Goal: Book appointment/travel/reservation

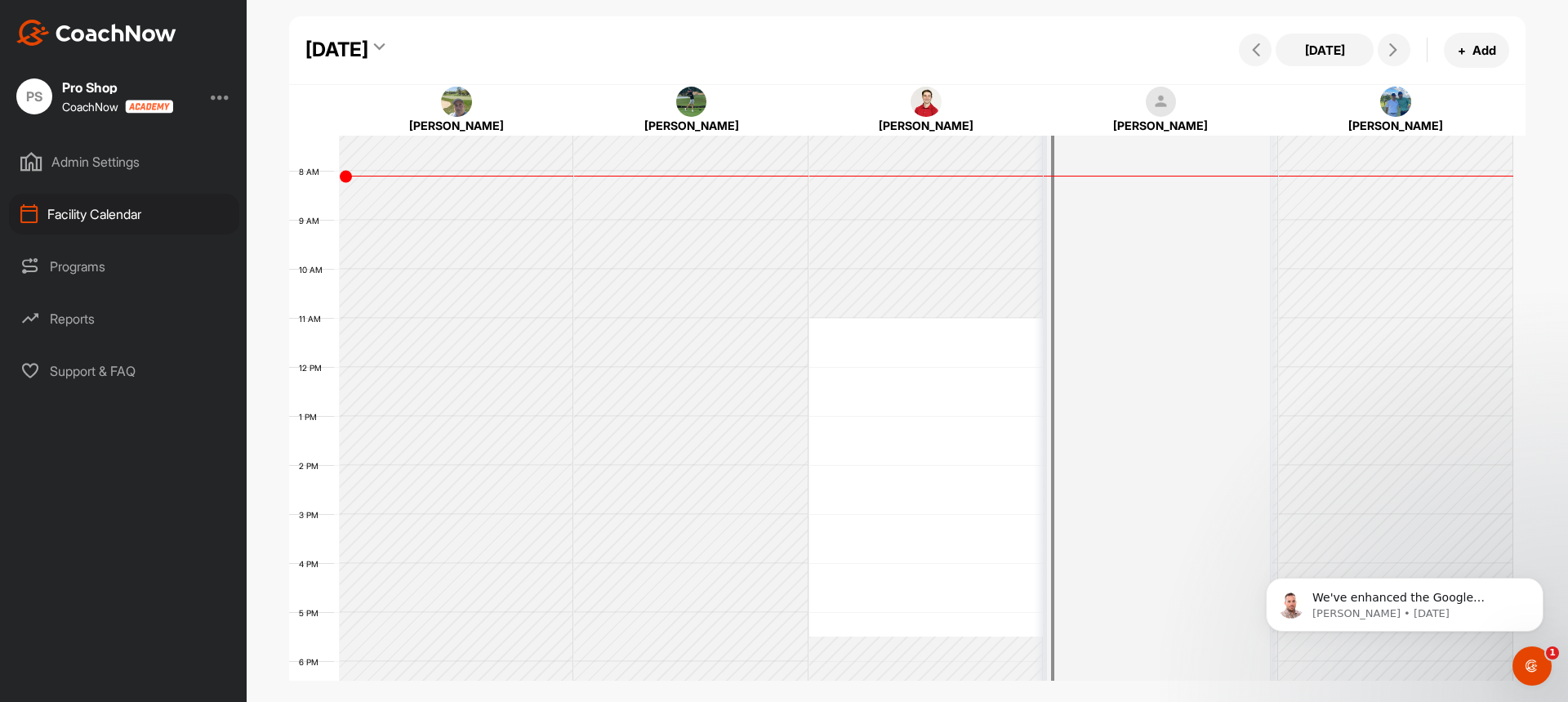
scroll to position [386, 0]
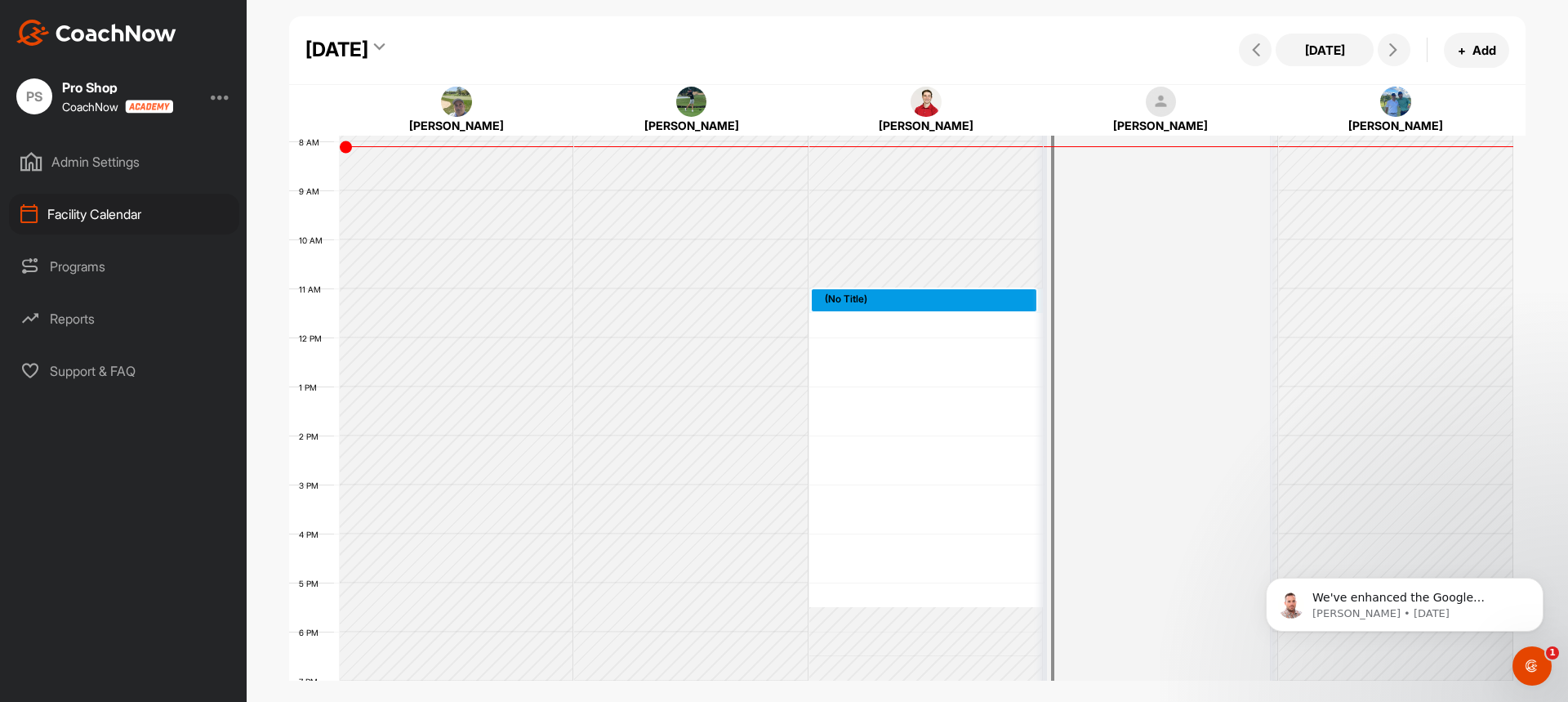
click at [758, 310] on div "12 AM 1 AM 2 AM 3 AM 4 AM 5 AM 6 AM 7 AM 8 AM 9 AM 10 AM 11 AM 12 PM 1 PM 2 PM …" at bounding box center [901, 338] width 1224 height 1177
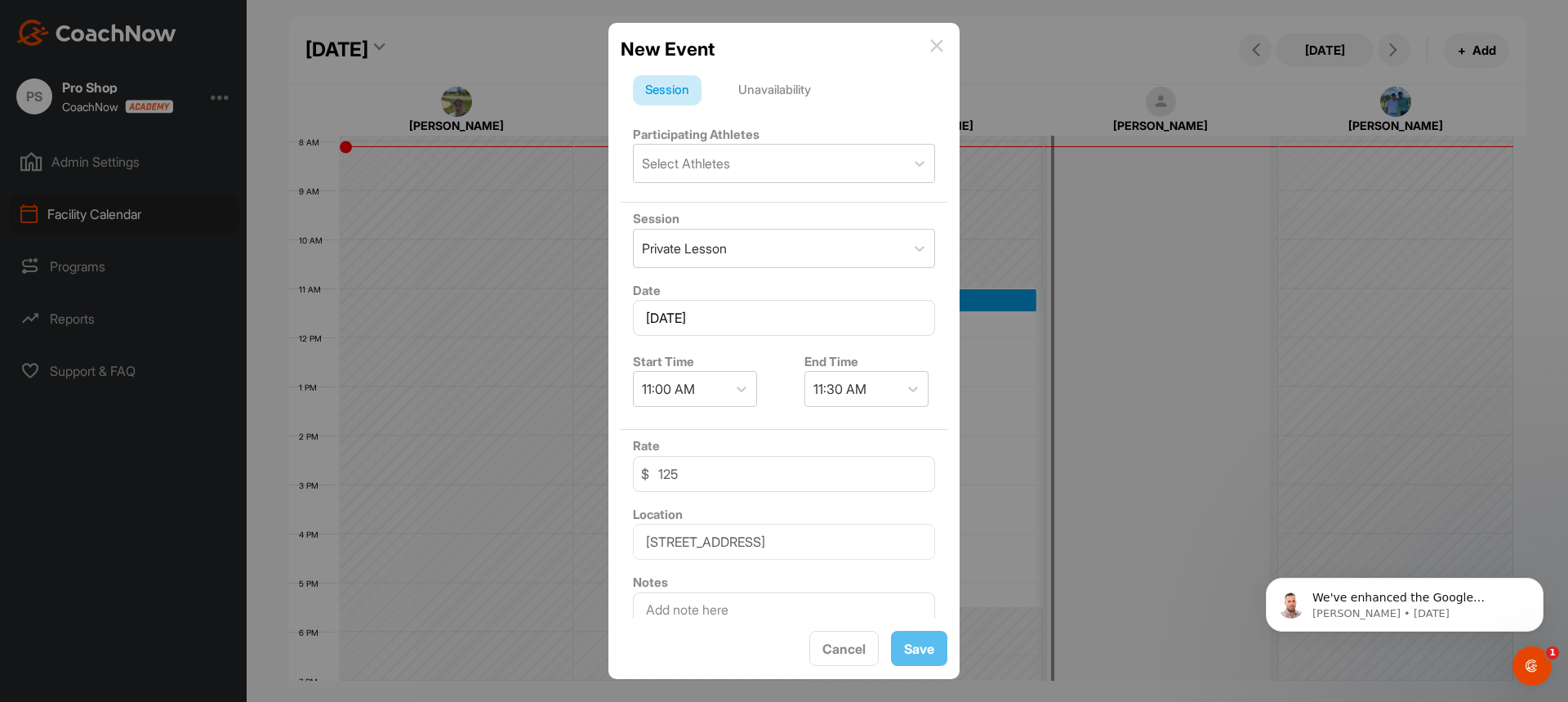
click at [758, 37] on div "New Event" at bounding box center [784, 49] width 326 height 28
click at [758, 47] on img at bounding box center [937, 45] width 13 height 13
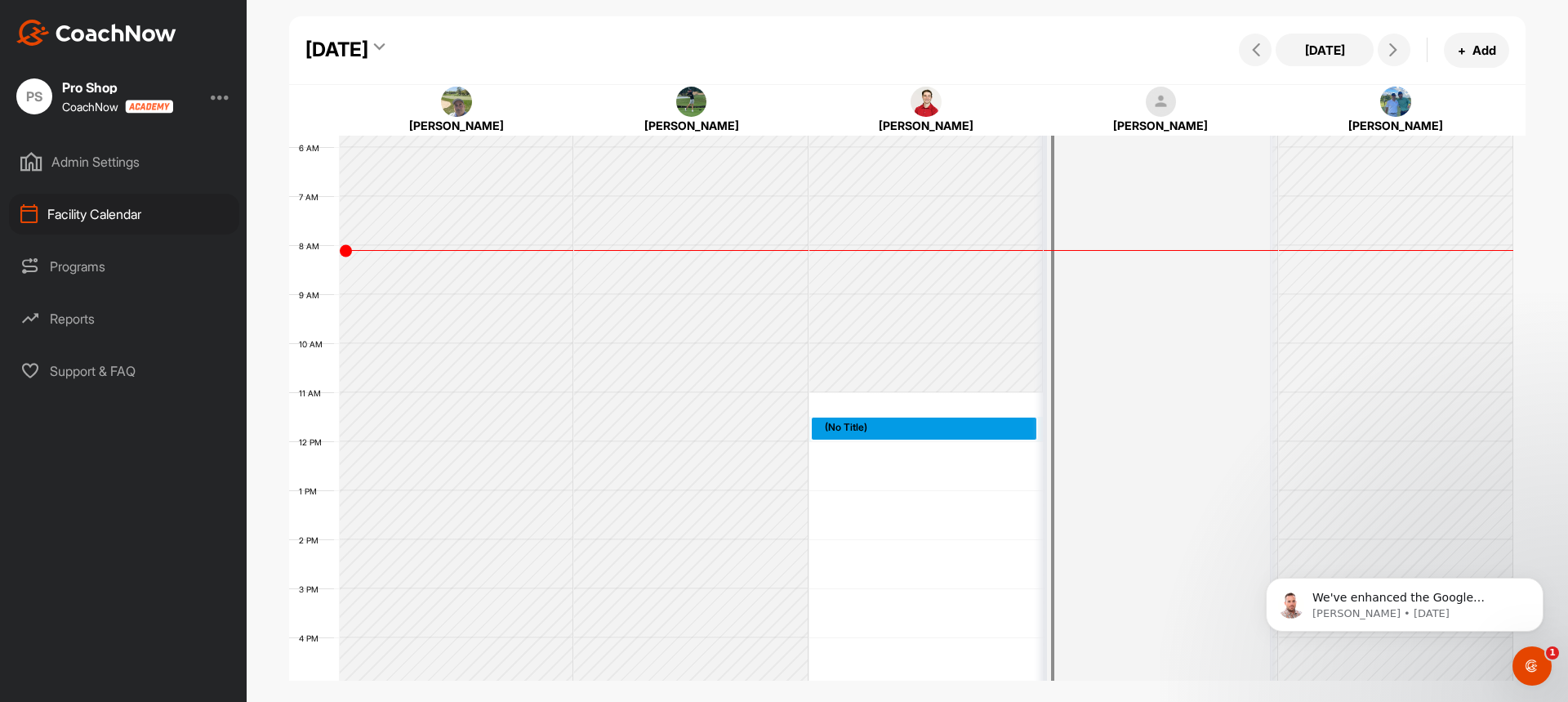
click at [878, 428] on div "12 AM 1 AM 2 AM 3 AM 4 AM 5 AM 6 AM 7 AM 8 AM 9 AM 10 AM 11 AM 12 PM 1 PM 2 PM …" at bounding box center [901, 441] width 1224 height 1177
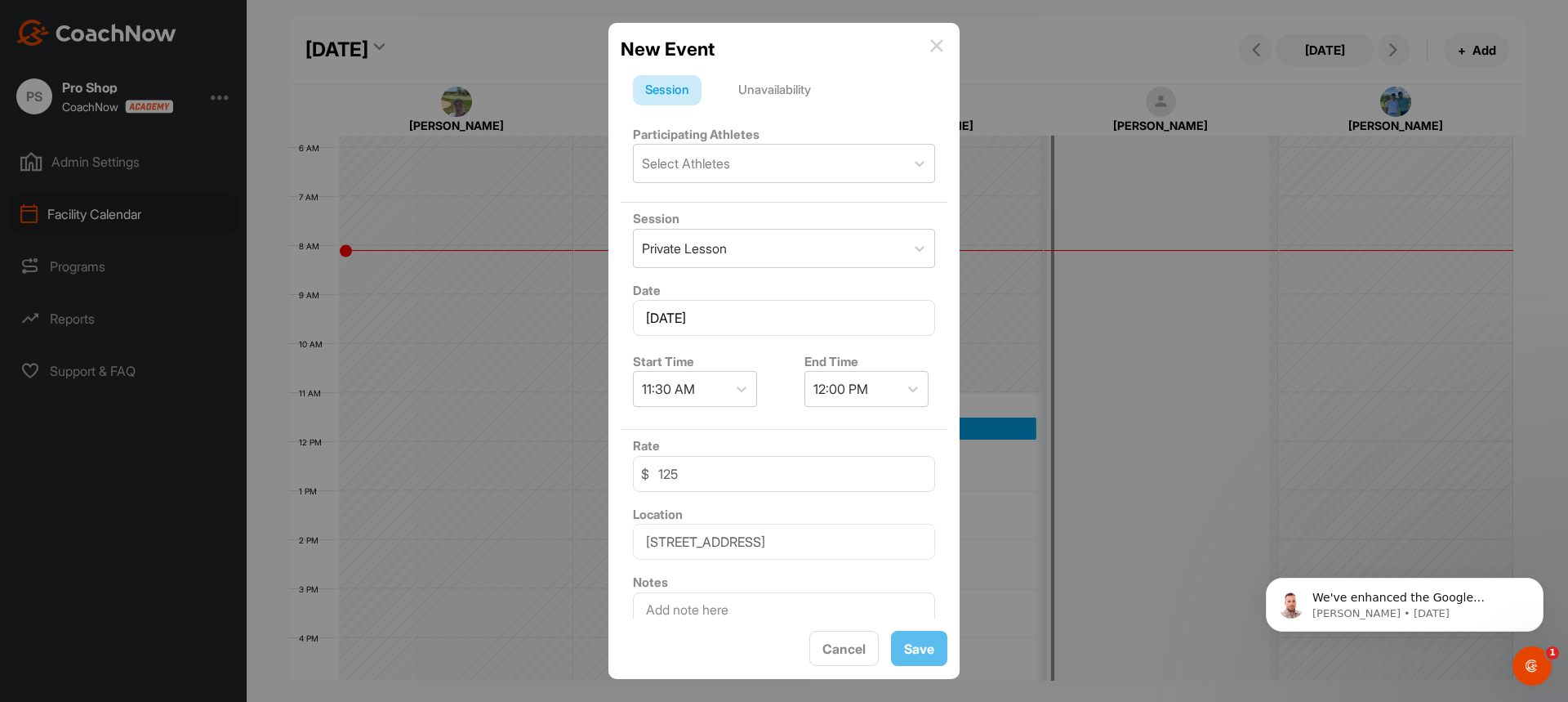
click at [930, 40] on div "New Event" at bounding box center [784, 49] width 326 height 28
click at [935, 44] on img at bounding box center [937, 45] width 13 height 13
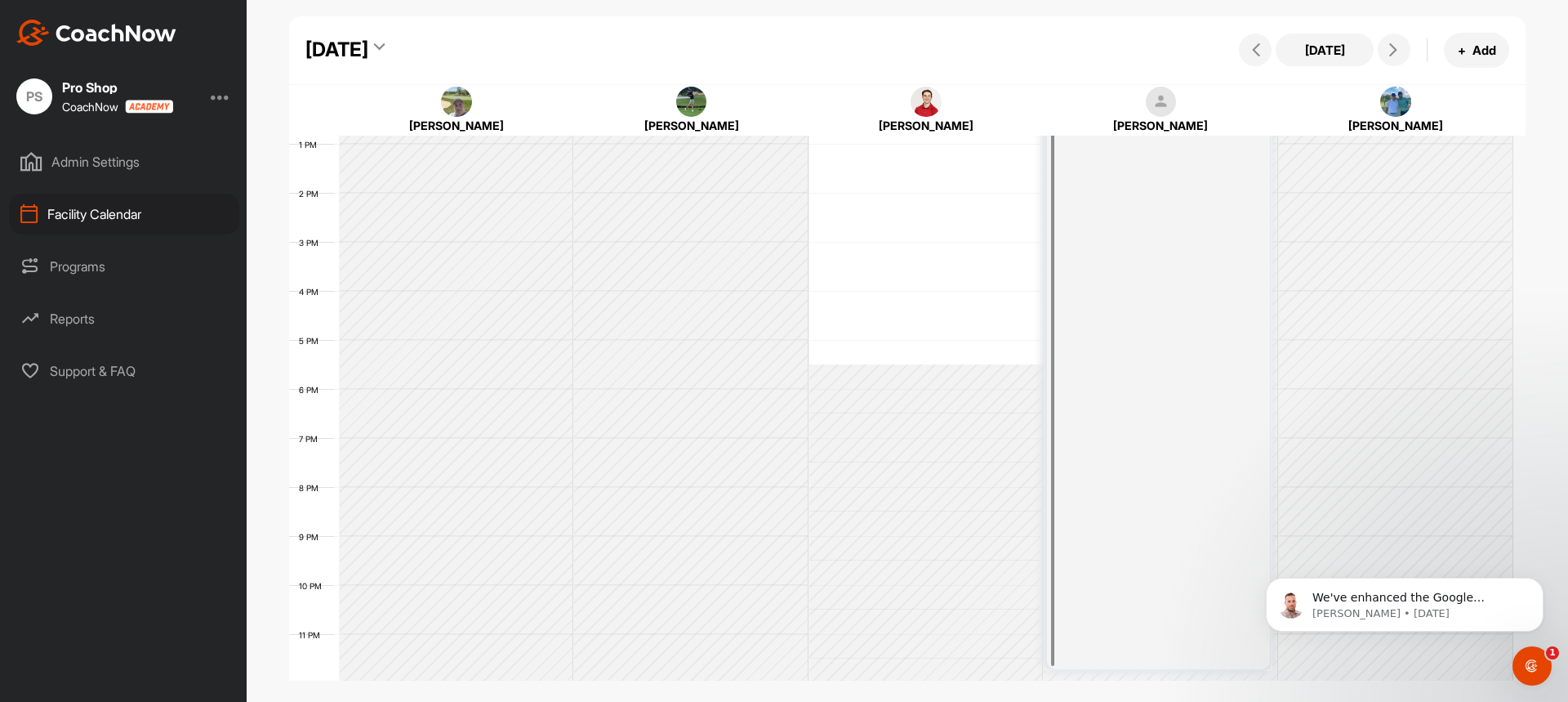
scroll to position [632, 0]
click at [912, 280] on div "12 AM 1 AM 2 AM 3 AM 4 AM 5 AM 6 AM 7 AM 8 AM 9 AM 10 AM 11 AM 12 PM 1 PM 2 PM …" at bounding box center [901, 92] width 1224 height 1177
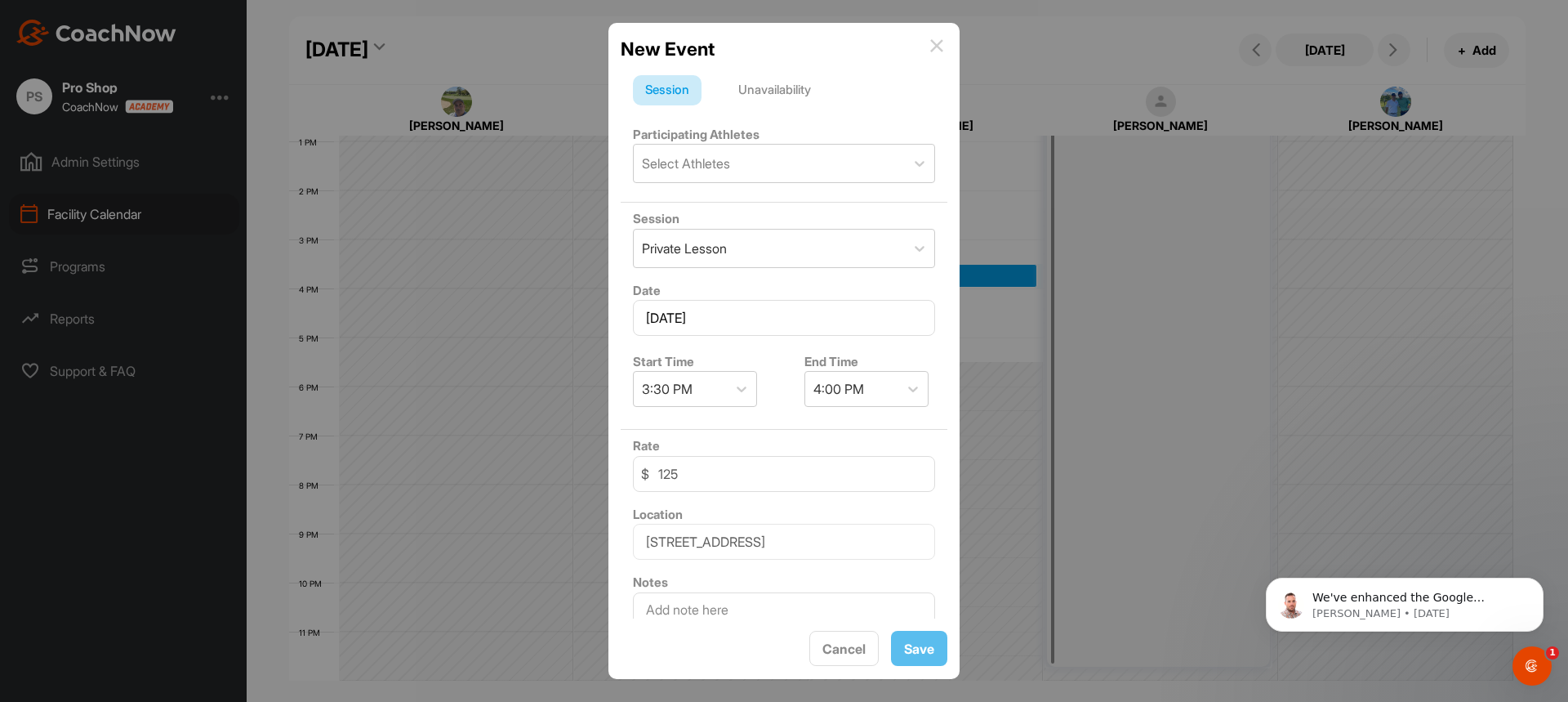
click at [935, 49] on img at bounding box center [937, 45] width 13 height 13
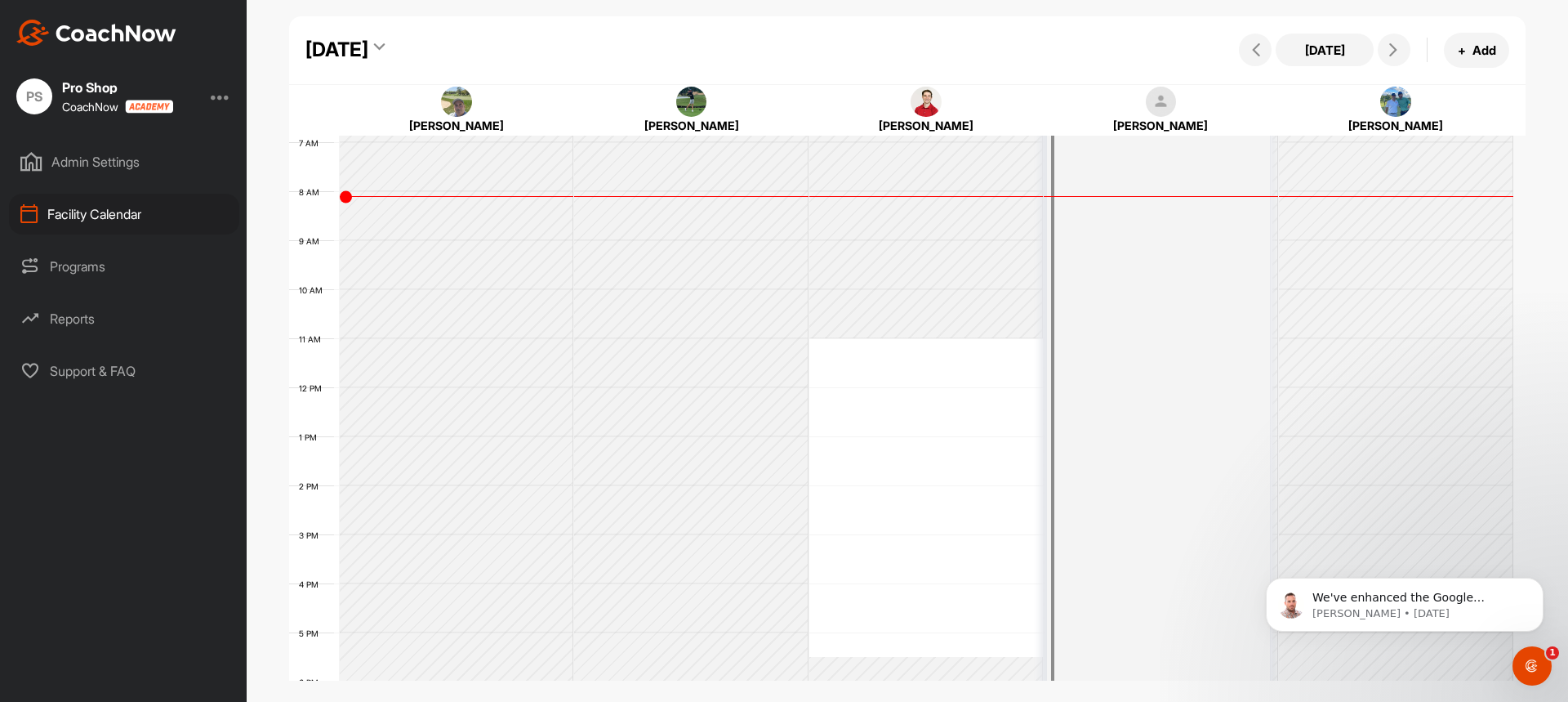
scroll to position [327, 0]
